Goal: Task Accomplishment & Management: Use online tool/utility

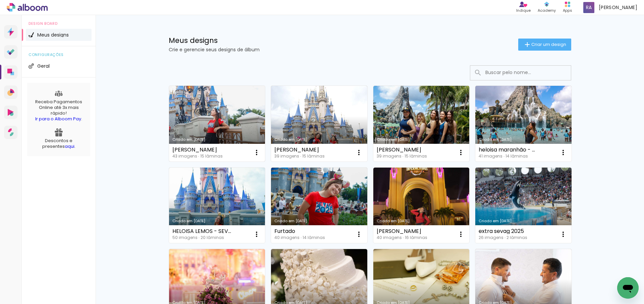
click at [232, 123] on link "Criado em [DATE]" at bounding box center [217, 124] width 96 height 76
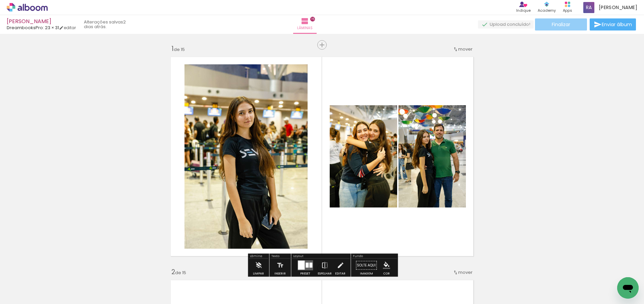
click at [562, 24] on span "Finalizar" at bounding box center [561, 24] width 18 height 5
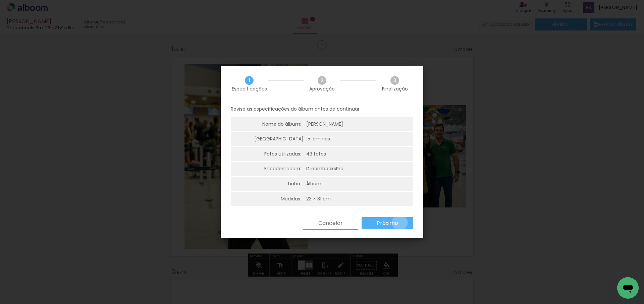
click at [400, 223] on paper-button "Próximo" at bounding box center [388, 223] width 52 height 12
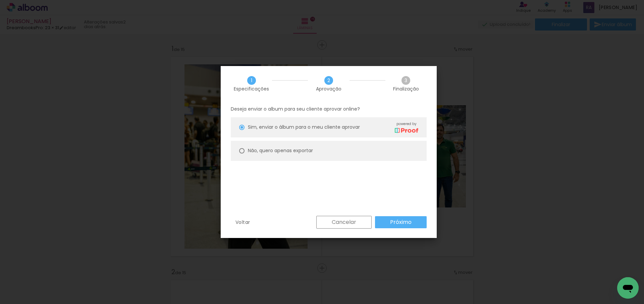
click at [0, 0] on slot "Próximo" at bounding box center [0, 0] width 0 height 0
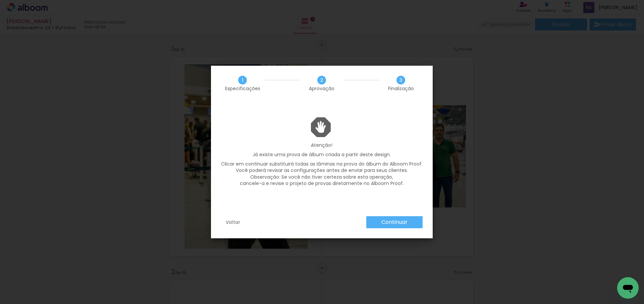
click at [0, 0] on slot "Continuar" at bounding box center [0, 0] width 0 height 0
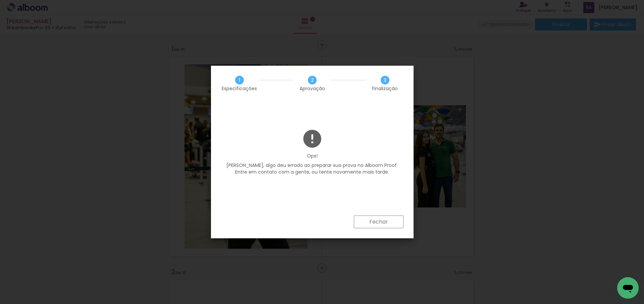
click at [0, 0] on slot "Fechar" at bounding box center [0, 0] width 0 height 0
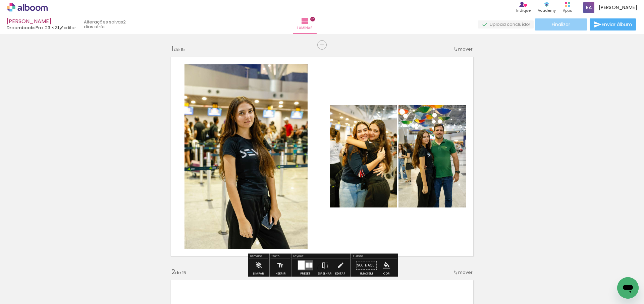
click at [565, 25] on span "Finalizar" at bounding box center [561, 24] width 18 height 5
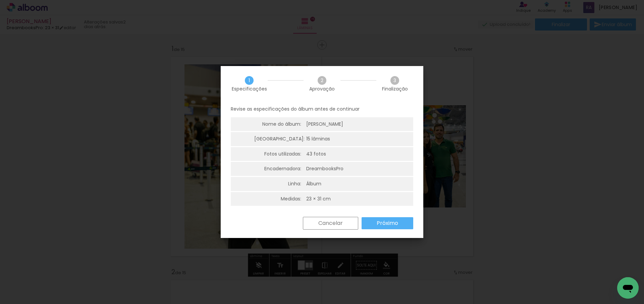
click at [0, 0] on slot "Próximo" at bounding box center [0, 0] width 0 height 0
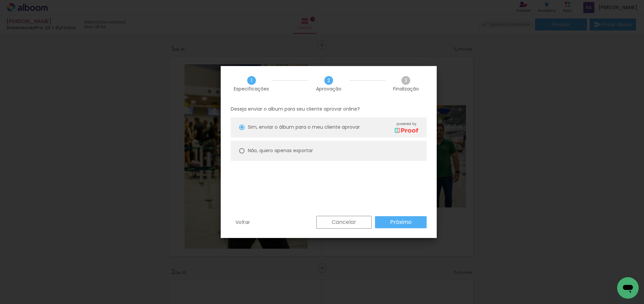
click at [348, 130] on span "Sim, enviar o álbum para o meu cliente aprovar" at bounding box center [304, 127] width 112 height 7
type paper-radio-button "on"
click at [0, 0] on slot "Próximo" at bounding box center [0, 0] width 0 height 0
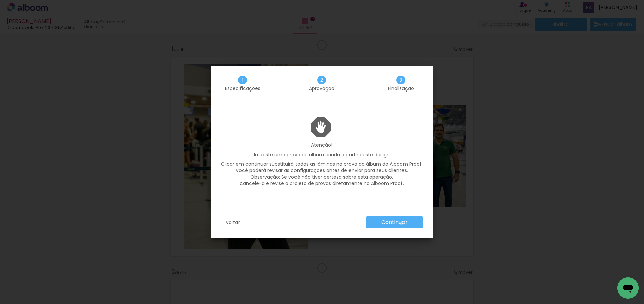
click at [0, 0] on slot "Continuar" at bounding box center [0, 0] width 0 height 0
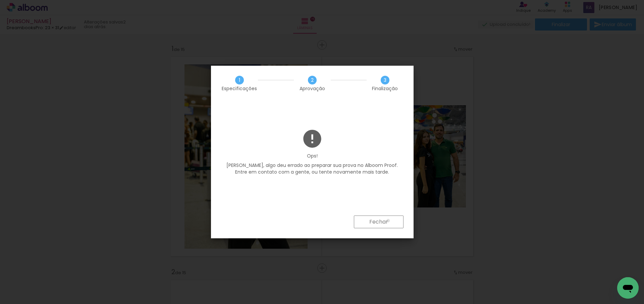
click at [388, 221] on paper-button "Fechar" at bounding box center [379, 222] width 50 height 13
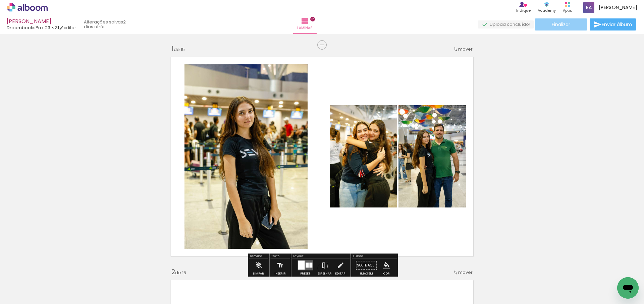
click at [560, 23] on span "Finalizar" at bounding box center [561, 24] width 18 height 5
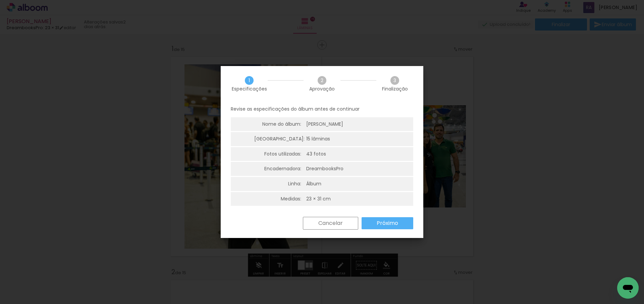
click at [376, 221] on paper-button "Próximo" at bounding box center [388, 223] width 52 height 12
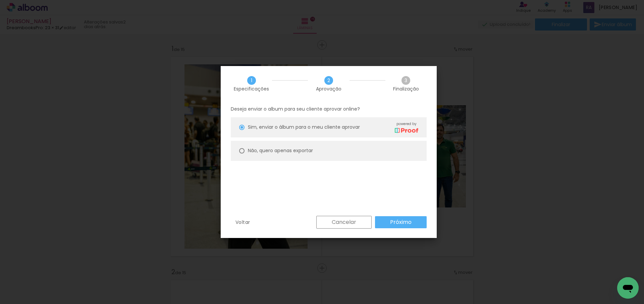
click at [0, 0] on slot "Próximo" at bounding box center [0, 0] width 0 height 0
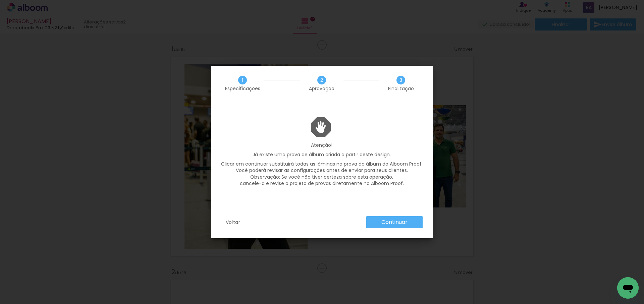
click at [0, 0] on slot "Continuar" at bounding box center [0, 0] width 0 height 0
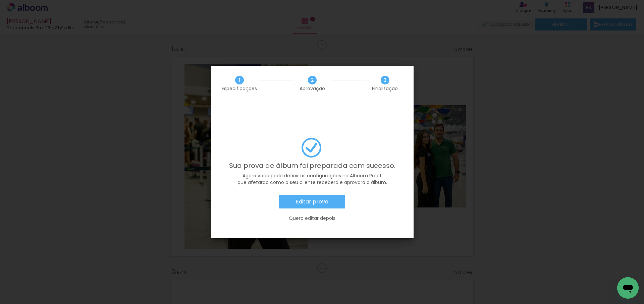
click at [0, 0] on slot "Editar prova" at bounding box center [0, 0] width 0 height 0
